Goal: Information Seeking & Learning: Learn about a topic

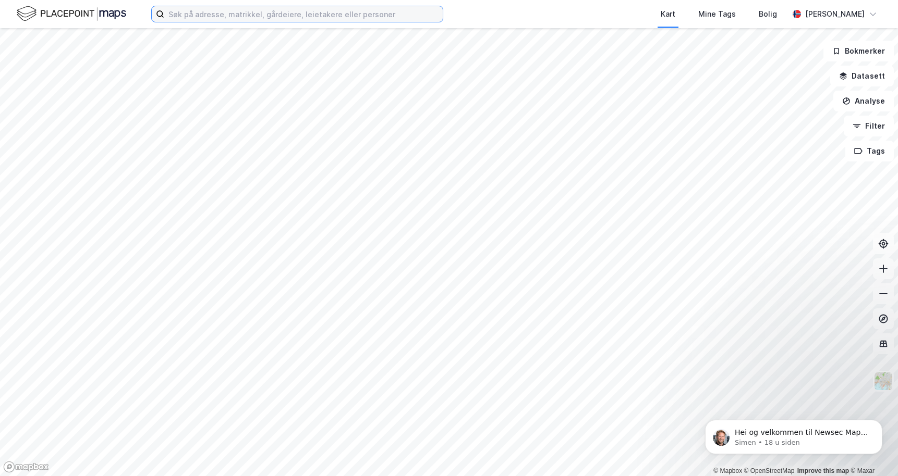
click at [214, 16] on input at bounding box center [303, 14] width 278 height 16
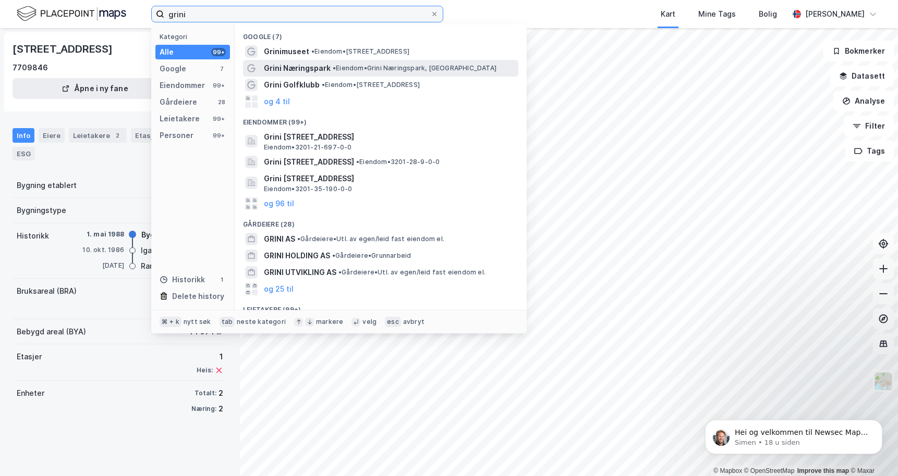
type input "grini"
click at [317, 66] on span "Grini Næringspark" at bounding box center [297, 68] width 67 height 13
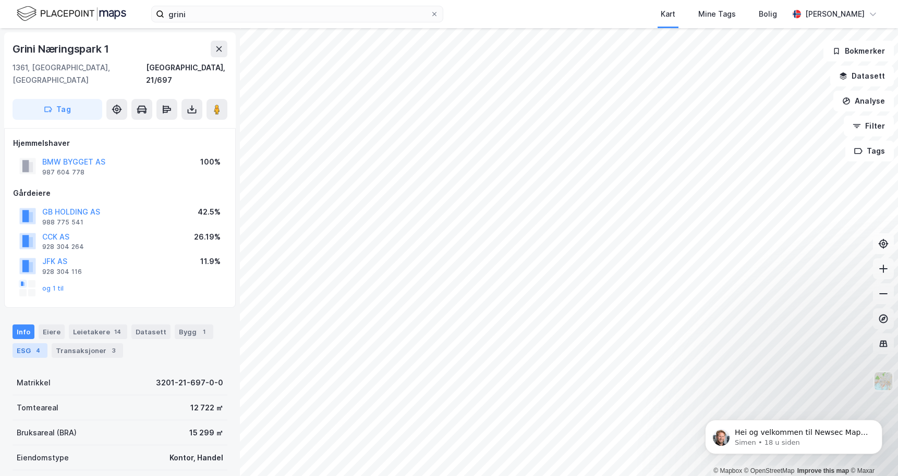
click at [33, 346] on div "4" at bounding box center [38, 351] width 10 height 10
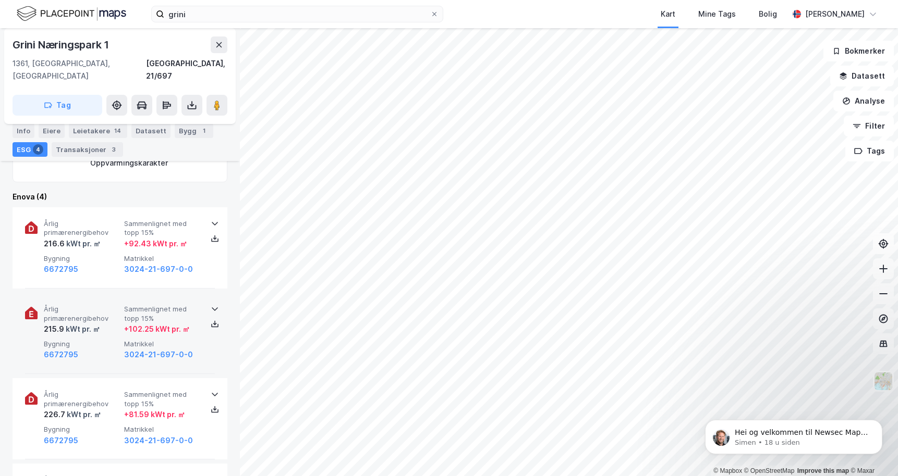
scroll to position [416, 0]
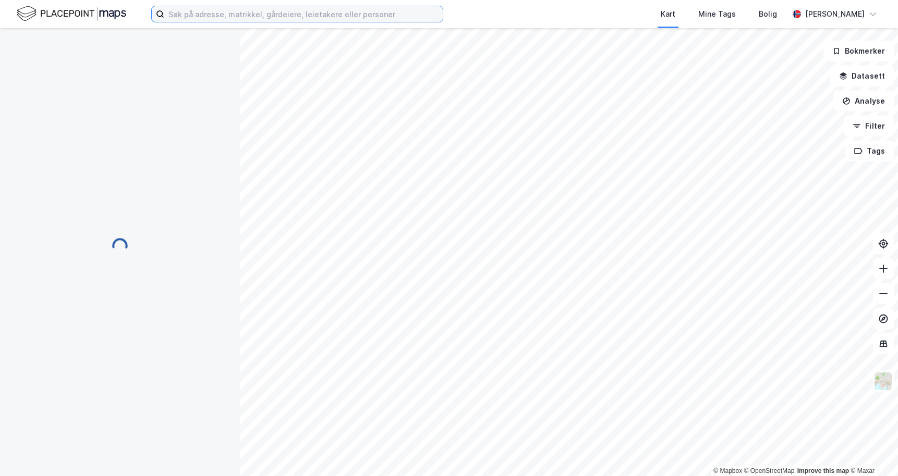
click at [215, 19] on input at bounding box center [303, 14] width 278 height 16
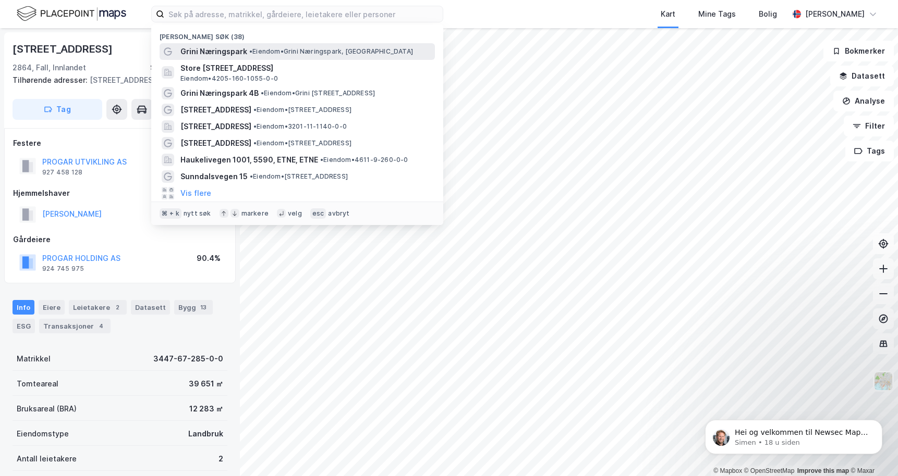
click at [230, 55] on span "Grini Næringspark" at bounding box center [213, 51] width 67 height 13
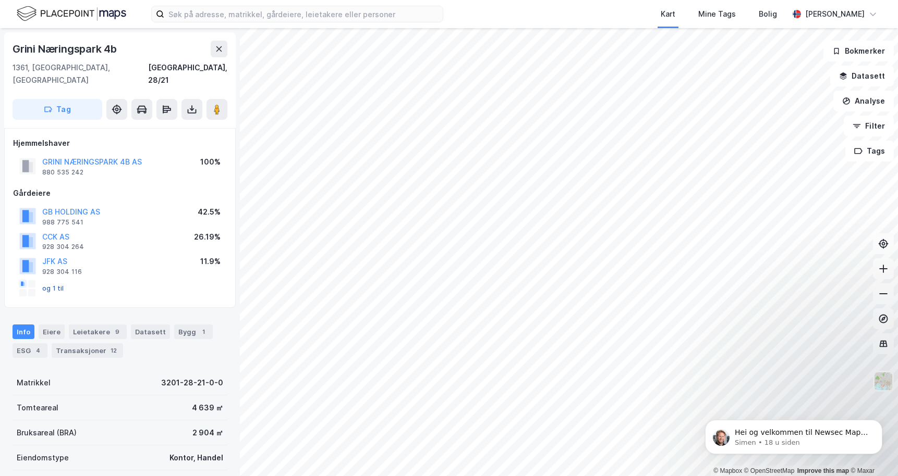
click at [0, 0] on button "og 1 til" at bounding box center [0, 0] width 0 height 0
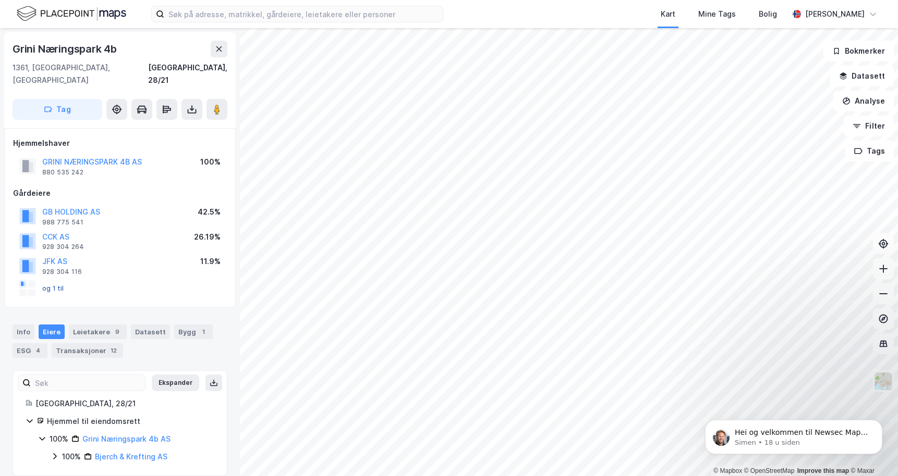
click at [0, 0] on button "og 1 til" at bounding box center [0, 0] width 0 height 0
click at [91, 325] on div "Leietakere 9" at bounding box center [98, 332] width 58 height 15
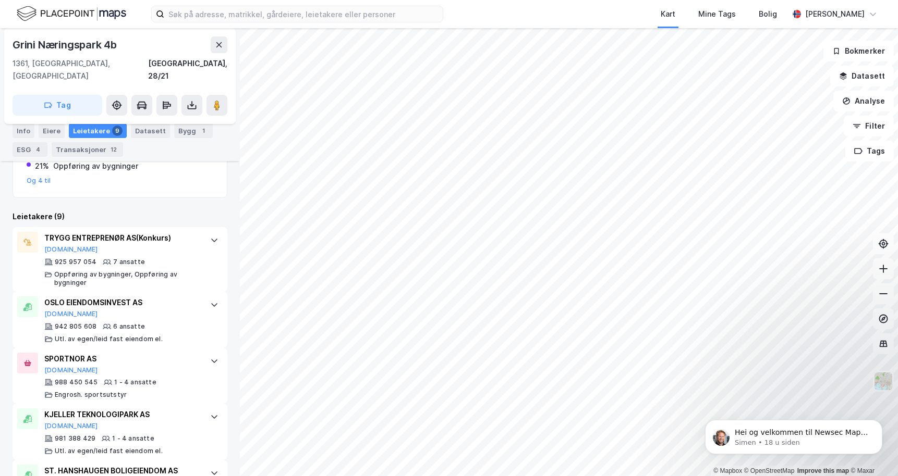
scroll to position [218, 0]
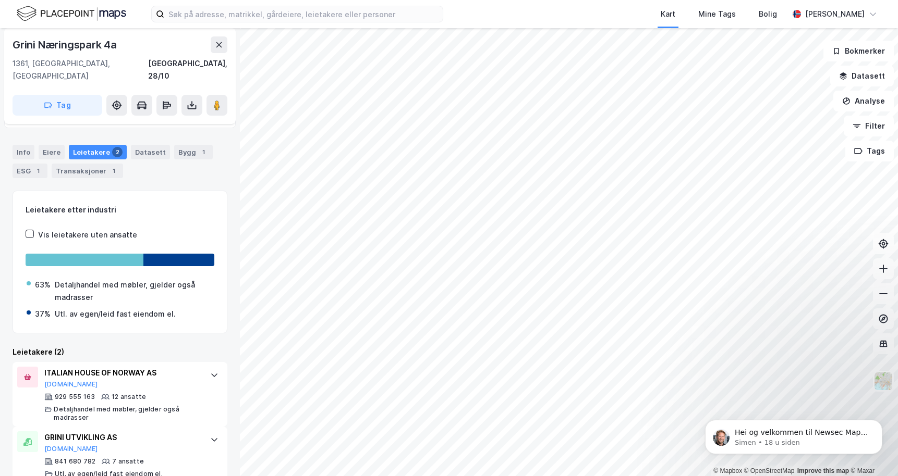
drag, startPoint x: 30, startPoint y: 159, endPoint x: 42, endPoint y: 174, distance: 19.0
click at [31, 164] on div "ESG 1" at bounding box center [30, 171] width 35 height 15
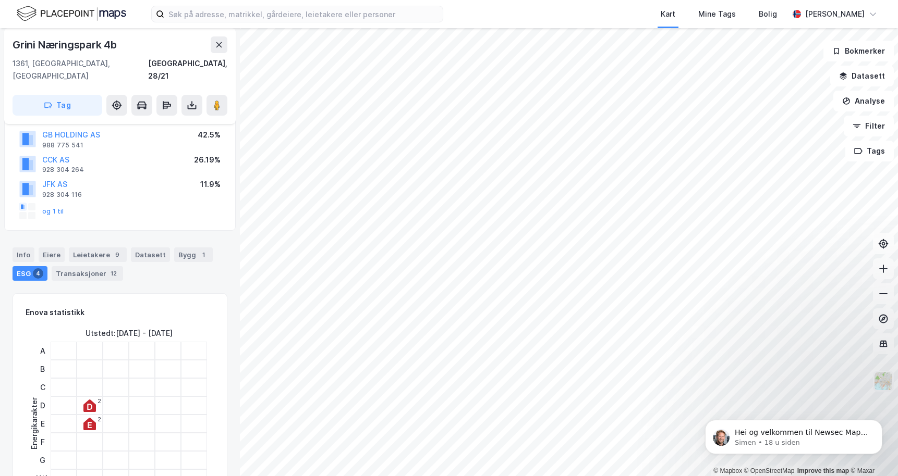
click at [885, 379] on img at bounding box center [883, 382] width 20 height 20
drag, startPoint x: 33, startPoint y: 46, endPoint x: 125, endPoint y: 48, distance: 91.8
click at [125, 48] on div "Grini Næringspark 4b" at bounding box center [120, 44] width 215 height 17
copy div "Grini Næringspark 4b"
